Goal: Information Seeking & Learning: Learn about a topic

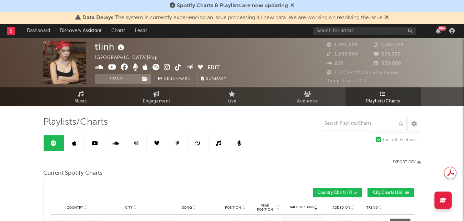
click at [207, 125] on div "Playlists/Charts" at bounding box center [232, 123] width 378 height 12
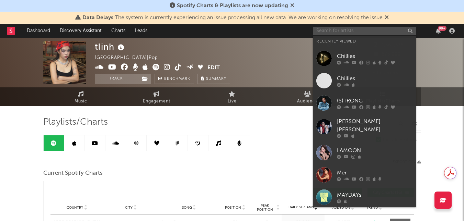
click at [382, 28] on input "text" at bounding box center [364, 31] width 103 height 9
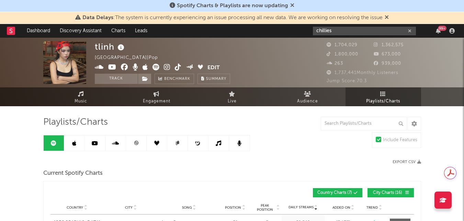
click at [339, 32] on input "chillies" at bounding box center [364, 31] width 103 height 9
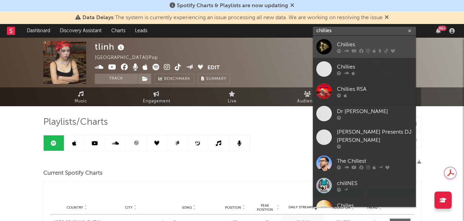
type input "chillies"
click at [322, 41] on div at bounding box center [323, 46] width 15 height 15
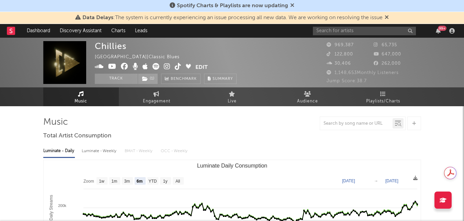
select select "6m"
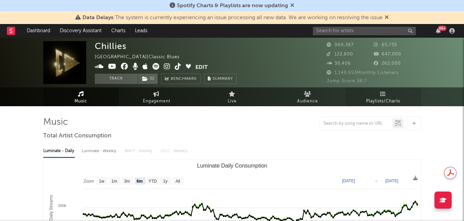
click at [380, 93] on link "Playlists/Charts" at bounding box center [383, 97] width 76 height 19
